Goal: Task Accomplishment & Management: Complete application form

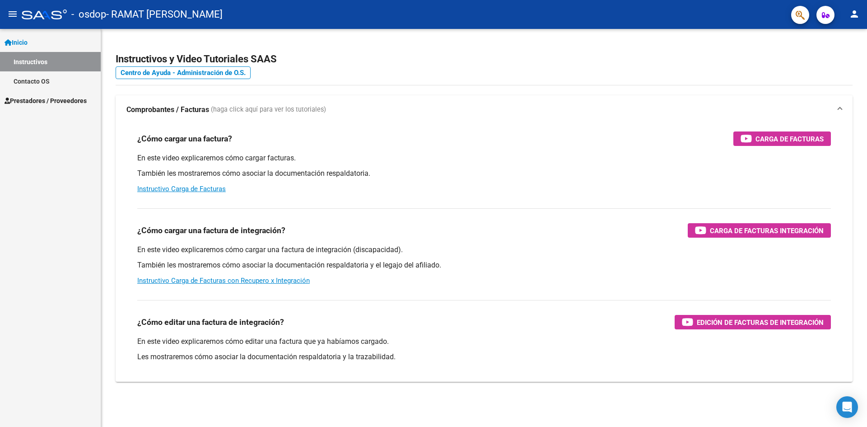
click at [855, 14] on mat-icon "person" at bounding box center [854, 14] width 11 height 11
click at [832, 62] on button "exit_to_app Salir" at bounding box center [836, 60] width 55 height 22
click at [19, 60] on link "Instructivos" at bounding box center [50, 61] width 101 height 19
click at [36, 96] on span "Prestadores / Proveedores" at bounding box center [46, 101] width 82 height 10
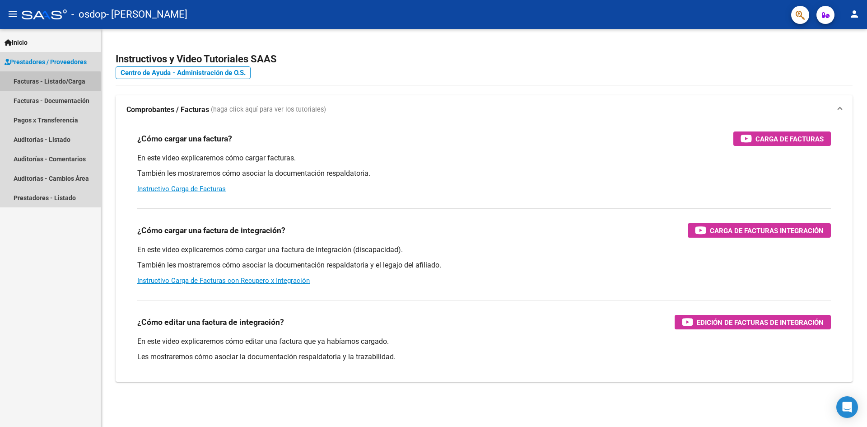
click at [46, 82] on link "Facturas - Listado/Carga" at bounding box center [50, 80] width 101 height 19
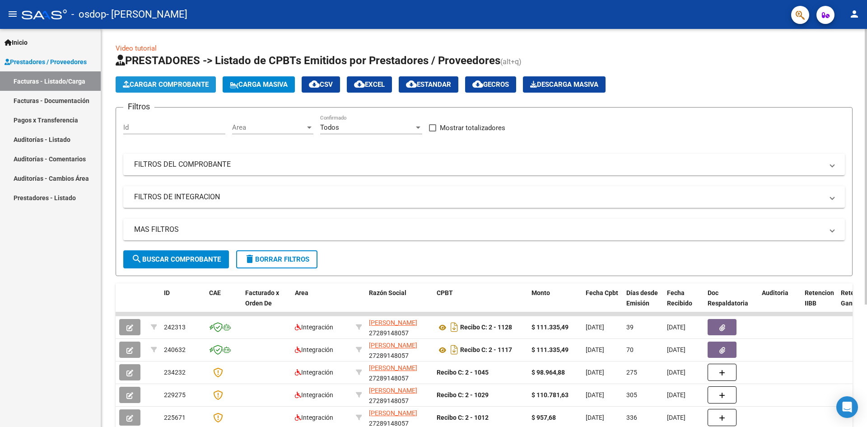
click at [160, 89] on button "Cargar Comprobante" at bounding box center [166, 84] width 100 height 16
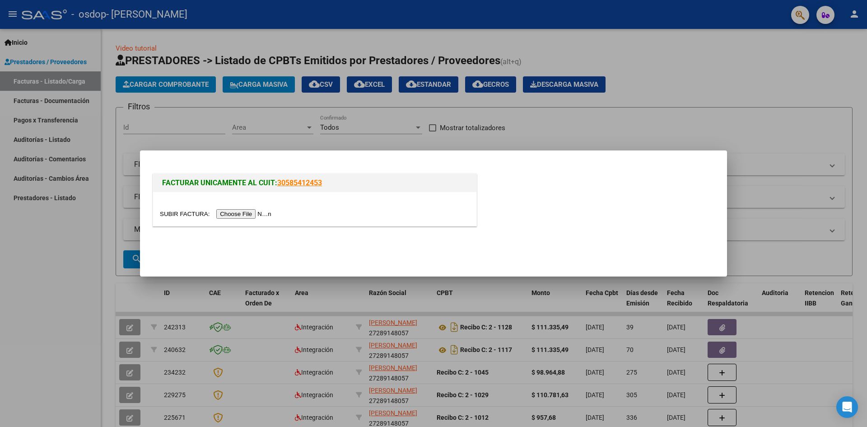
click at [237, 214] on input "file" at bounding box center [217, 213] width 114 height 9
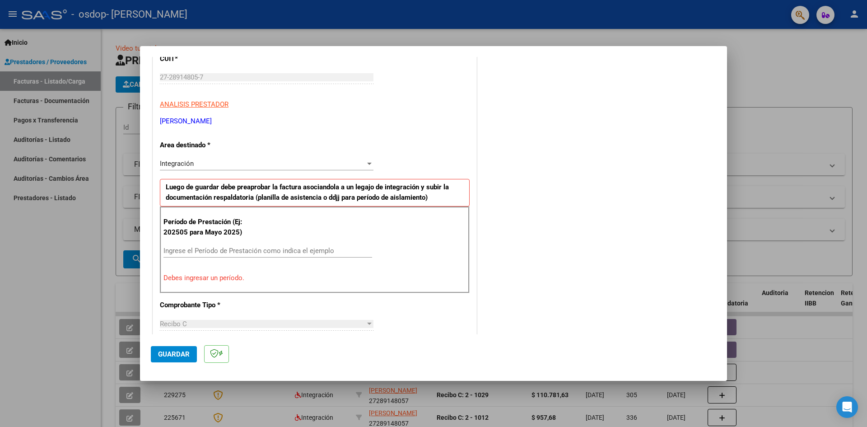
scroll to position [136, 0]
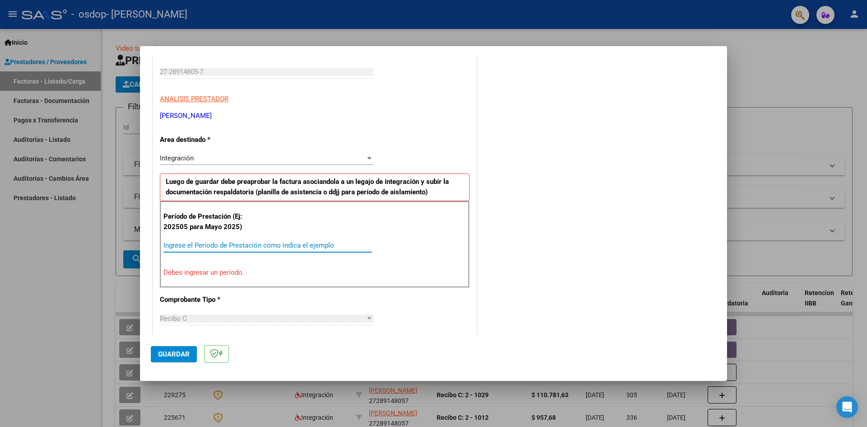
click at [225, 243] on input "Ingrese el Período de Prestación como indica el ejemplo" at bounding box center [268, 245] width 209 height 8
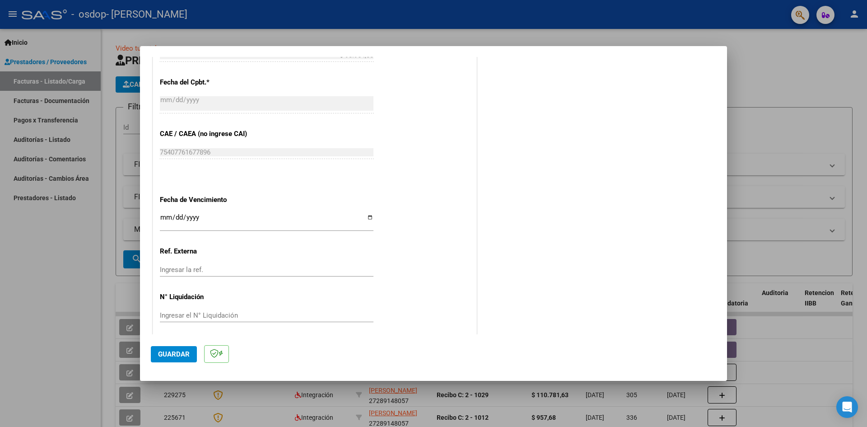
scroll to position [518, 0]
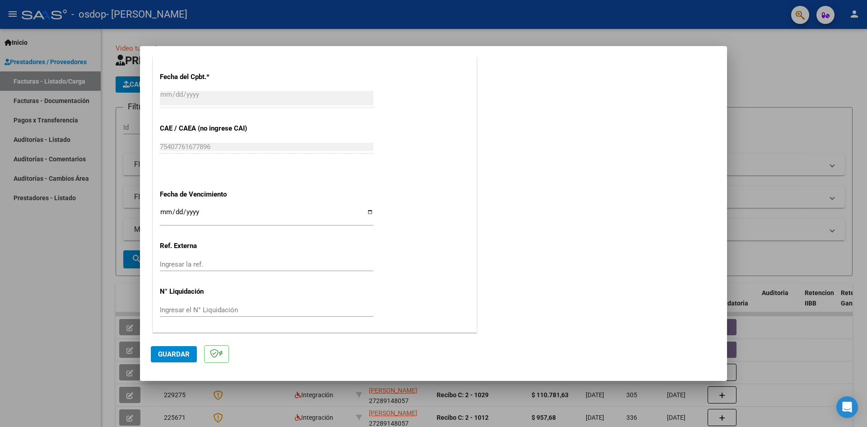
type input "202509"
click at [366, 214] on input "Ingresar la fecha" at bounding box center [267, 215] width 214 height 14
type input "[DATE]"
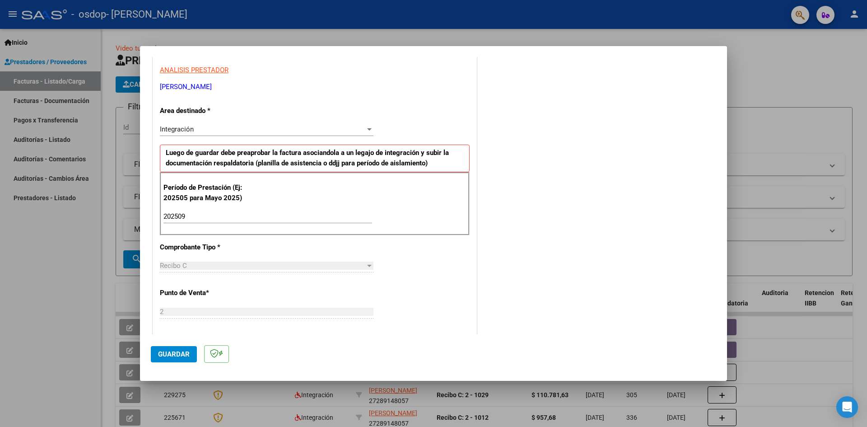
scroll to position [156, 0]
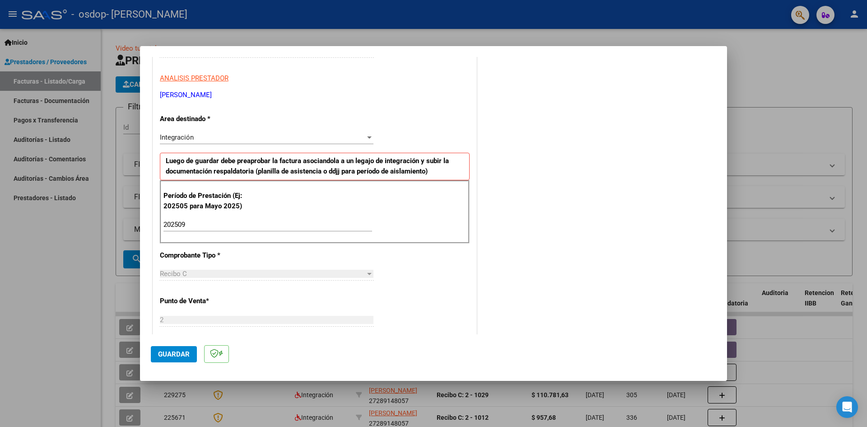
click at [187, 353] on span "Guardar" at bounding box center [174, 354] width 32 height 8
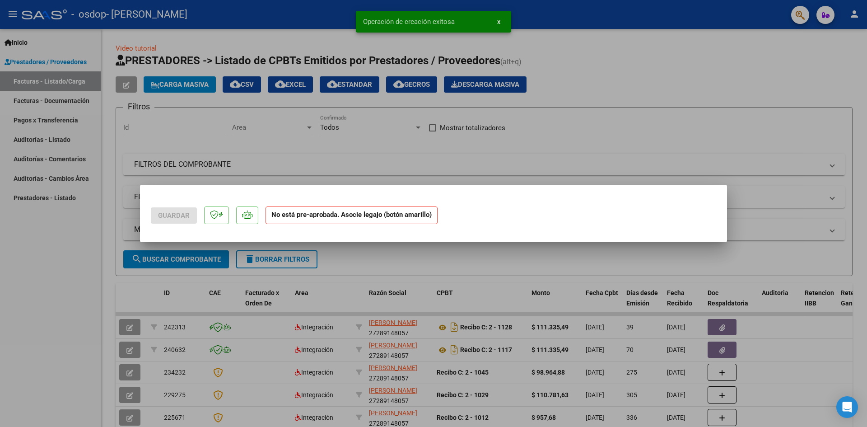
scroll to position [0, 0]
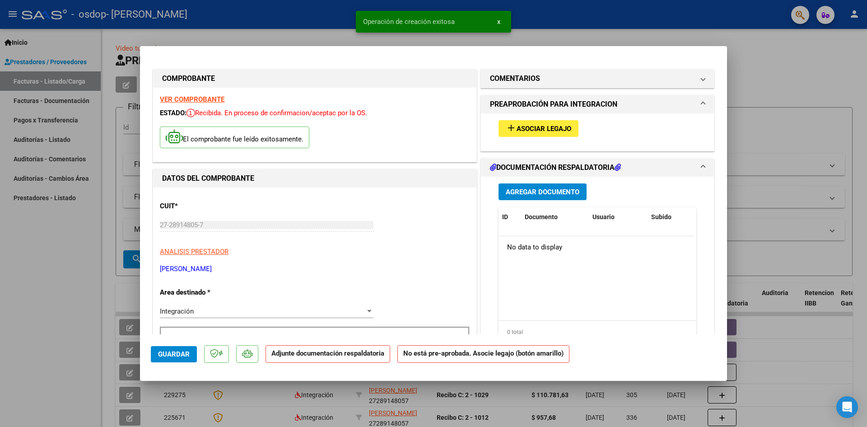
click at [554, 127] on span "Asociar Legajo" at bounding box center [544, 129] width 55 height 8
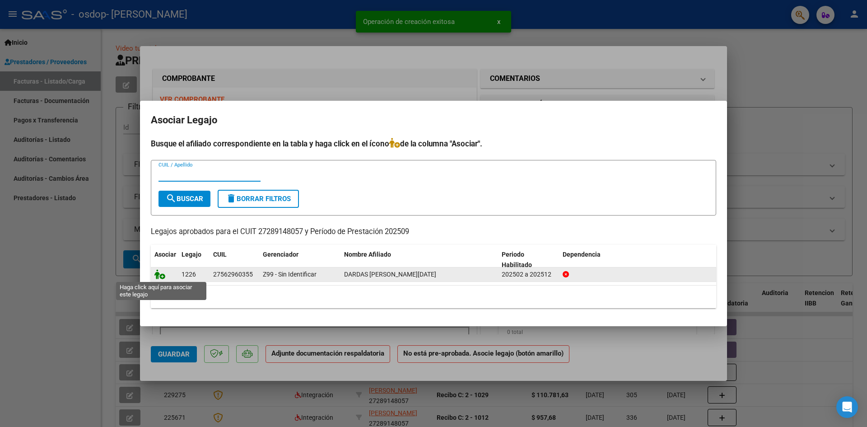
click at [158, 273] on icon at bounding box center [160, 274] width 11 height 10
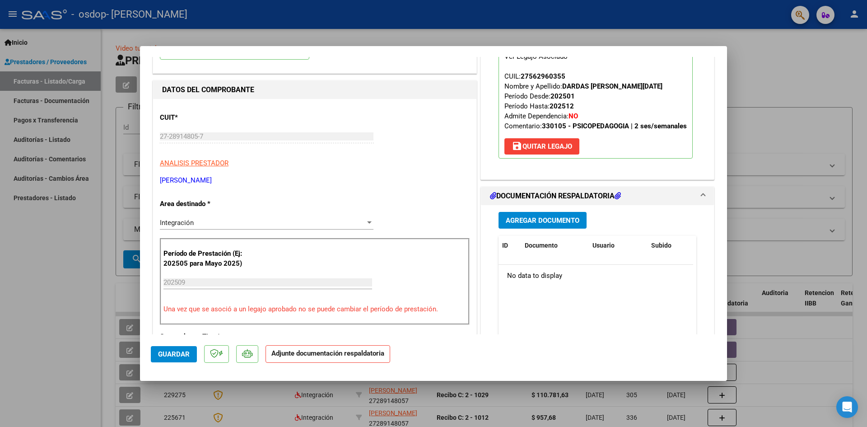
scroll to position [90, 0]
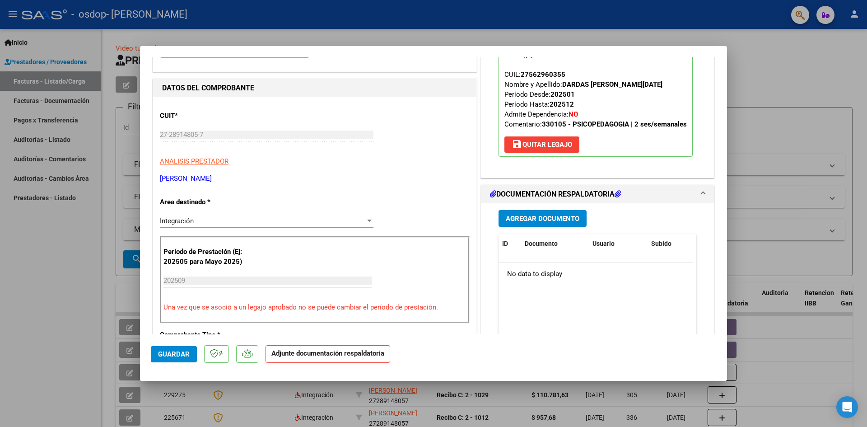
click at [535, 222] on span "Agregar Documento" at bounding box center [543, 219] width 74 height 8
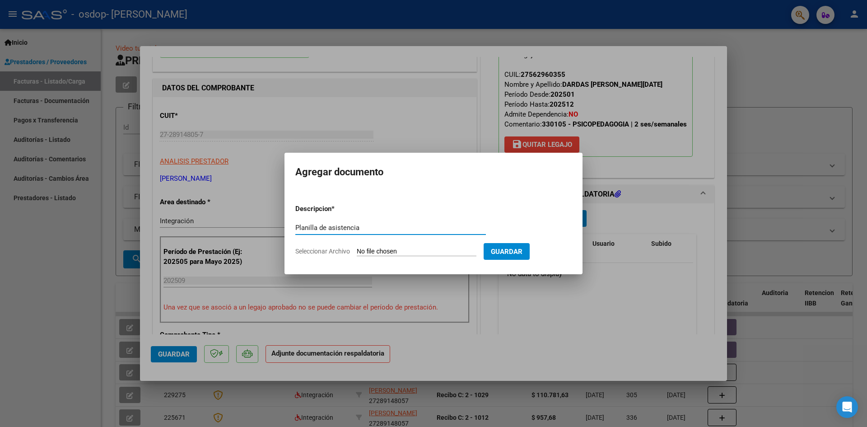
type input "Planilla de asistencia"
click at [395, 246] on form "Descripcion * Planilla de asistencia Escriba aquí una descripcion Seleccionar A…" at bounding box center [433, 230] width 277 height 66
click at [397, 250] on input "Seleccionar Archivo" at bounding box center [417, 252] width 120 height 9
type input "C:\fakepath\Planilla Dardas [DATE].pdf"
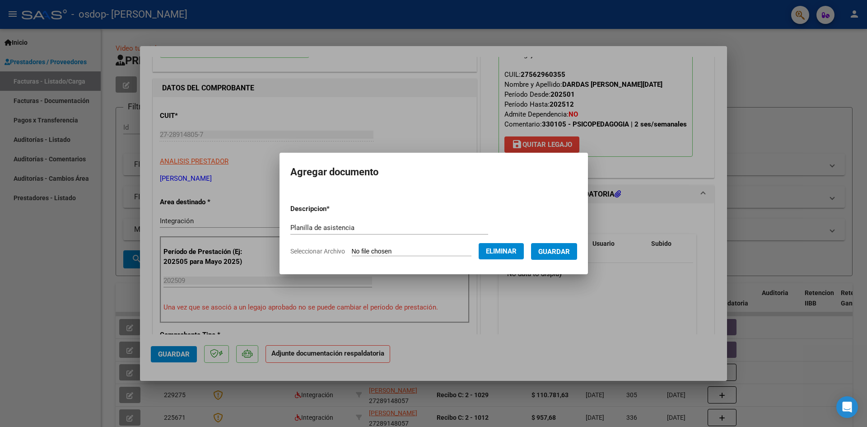
click at [570, 249] on span "Guardar" at bounding box center [555, 252] width 32 height 8
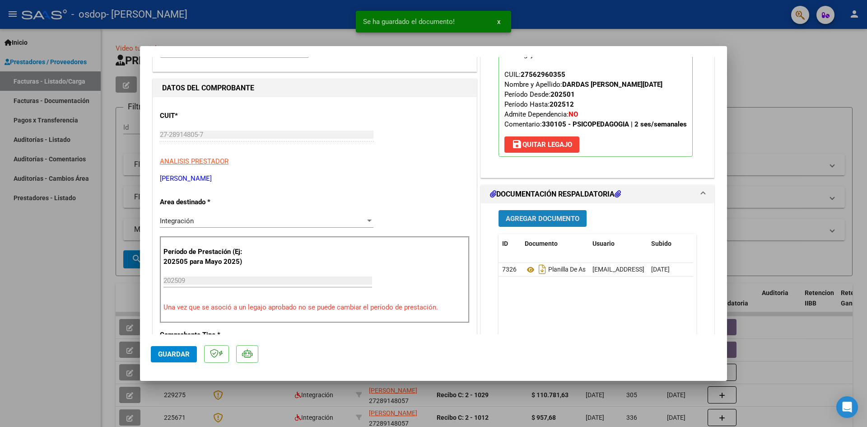
click at [528, 225] on button "Agregar Documento" at bounding box center [543, 218] width 88 height 17
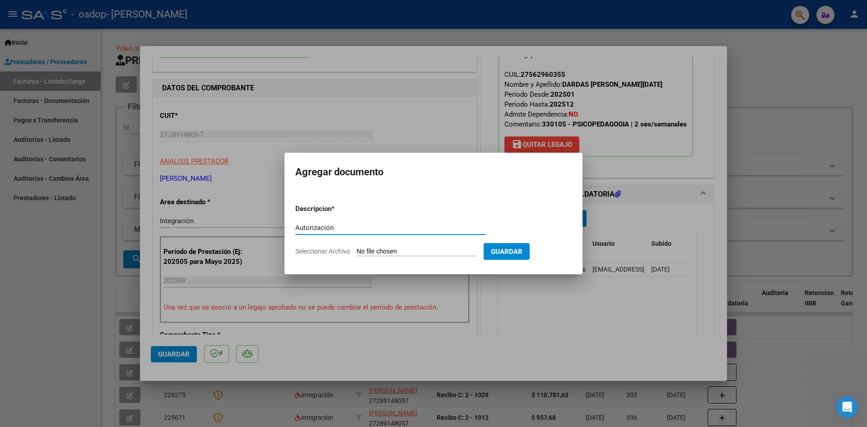
type input "Autorización"
click at [386, 253] on input "Seleccionar Archivo" at bounding box center [417, 252] width 120 height 9
type input "C:\fakepath\Aut Dardas feb a [DATE].docx"
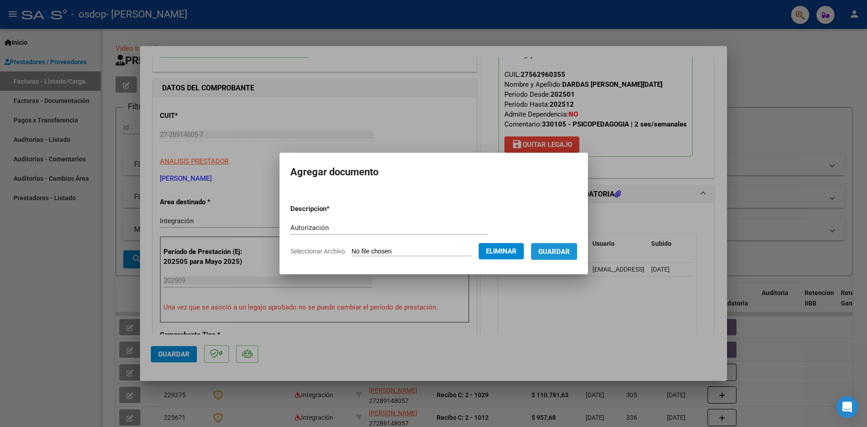
click at [552, 248] on span "Guardar" at bounding box center [555, 252] width 32 height 8
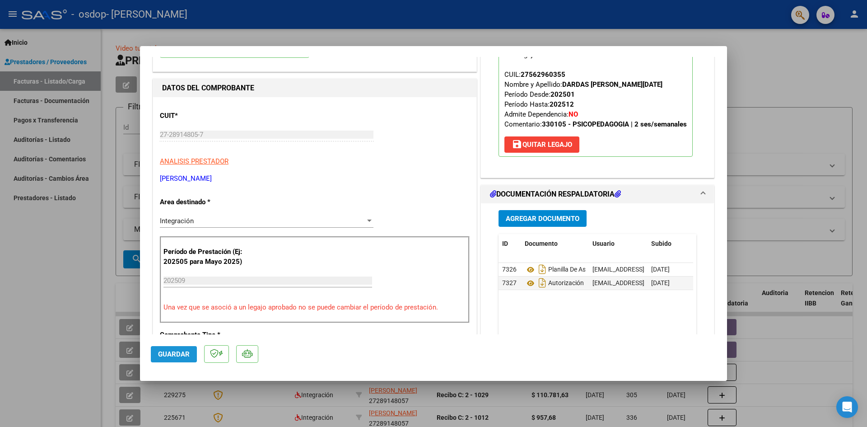
click at [162, 350] on span "Guardar" at bounding box center [174, 354] width 32 height 8
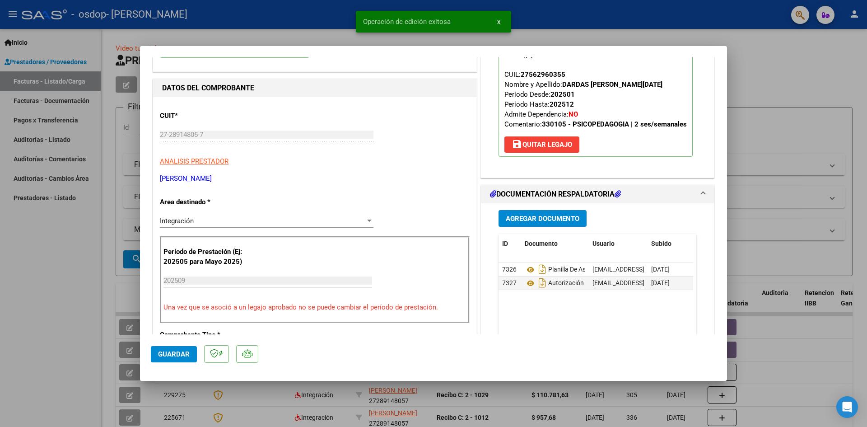
click at [805, 69] on div at bounding box center [433, 213] width 867 height 427
type input "$ 0,00"
